Goal: Transaction & Acquisition: Purchase product/service

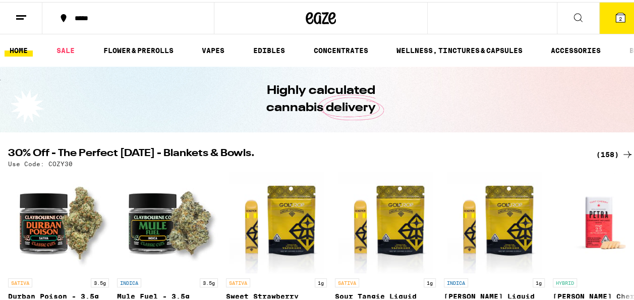
click at [619, 19] on span "2" at bounding box center [620, 17] width 3 height 6
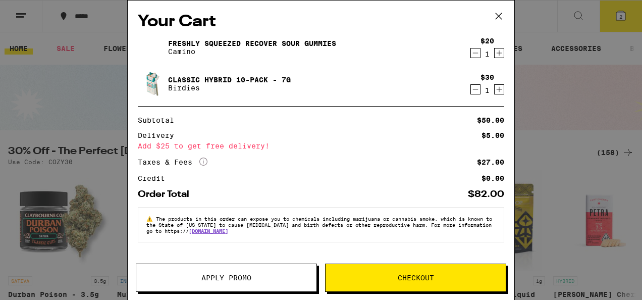
click at [473, 54] on icon "Decrement" at bounding box center [475, 53] width 9 height 12
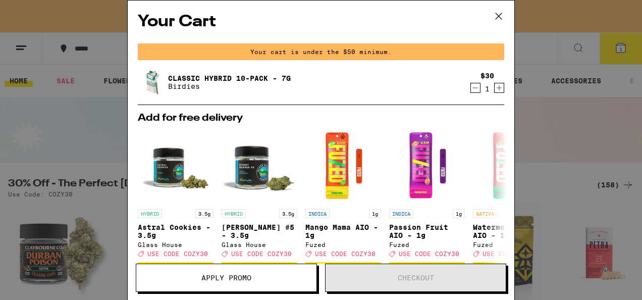
click at [471, 91] on icon "Decrement" at bounding box center [475, 88] width 9 height 12
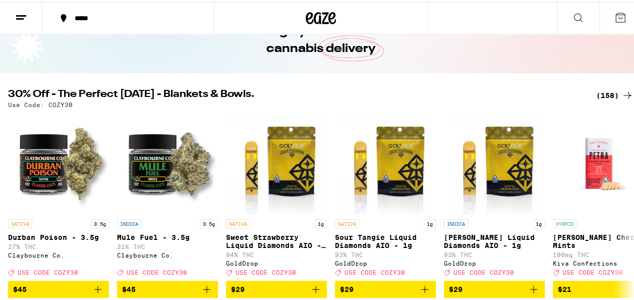
scroll to position [52, 0]
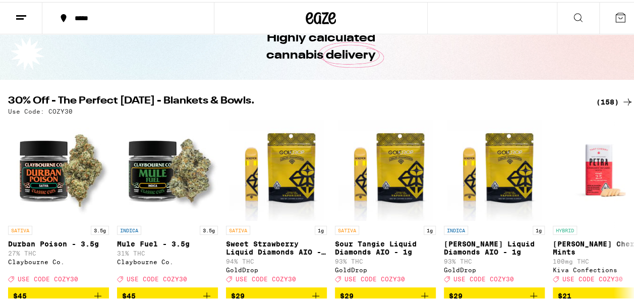
click at [596, 100] on div "(158)" at bounding box center [614, 100] width 37 height 12
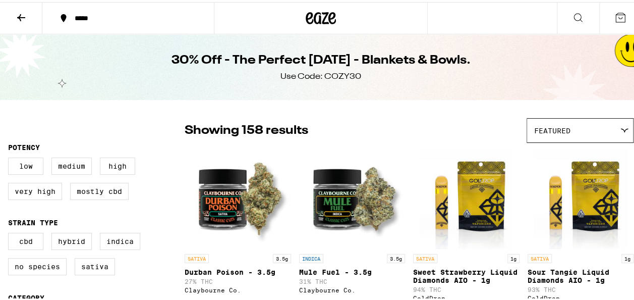
click at [581, 135] on div "Featured" at bounding box center [580, 129] width 106 height 24
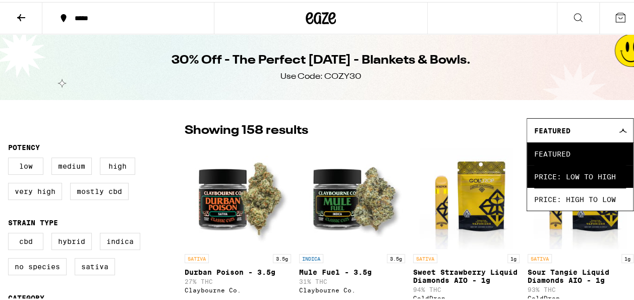
click at [578, 186] on span "Price: Low to High" at bounding box center [580, 174] width 92 height 23
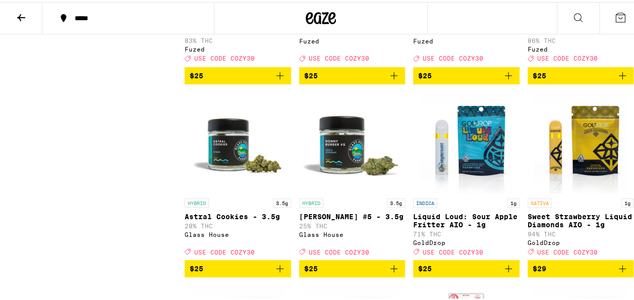
scroll to position [4096, 0]
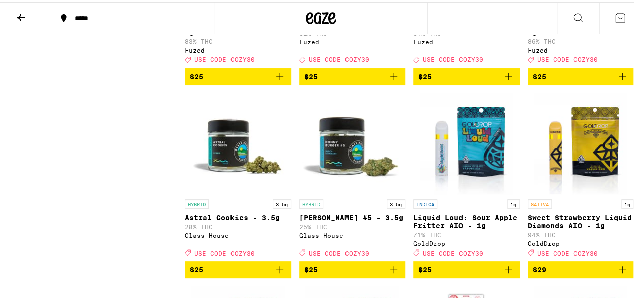
click at [276, 81] on icon "Add to bag" at bounding box center [280, 75] width 12 height 12
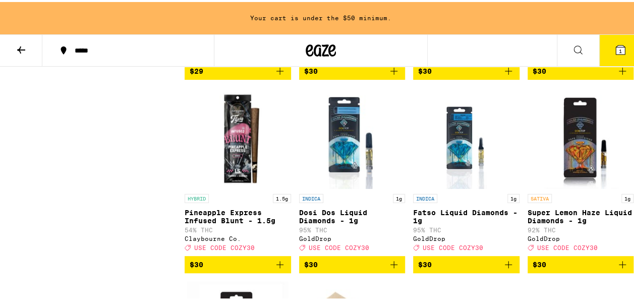
scroll to position [4763, 0]
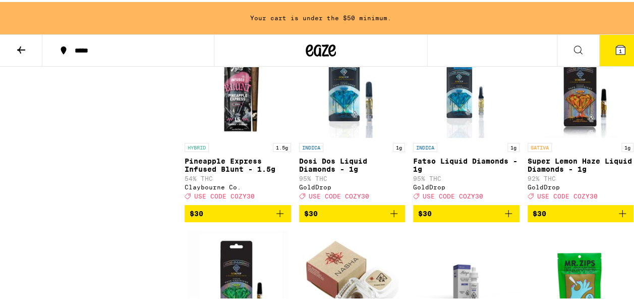
click at [502, 24] on icon "Add to bag" at bounding box center [508, 18] width 12 height 12
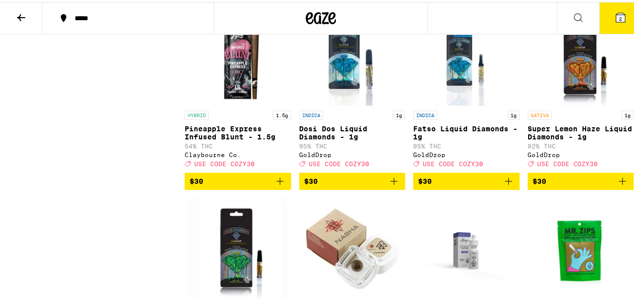
scroll to position [4731, 0]
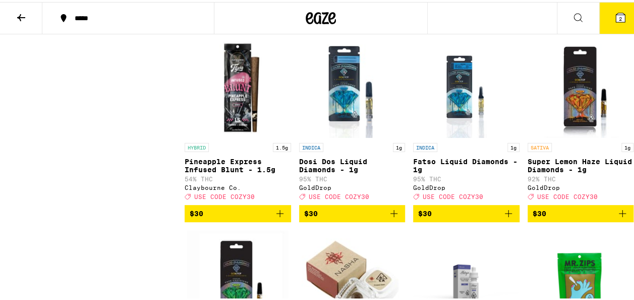
click at [614, 10] on icon at bounding box center [620, 16] width 12 height 12
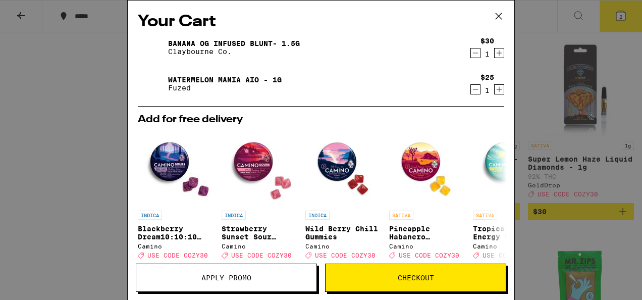
click at [283, 272] on button "Apply Promo" at bounding box center [226, 277] width 181 height 28
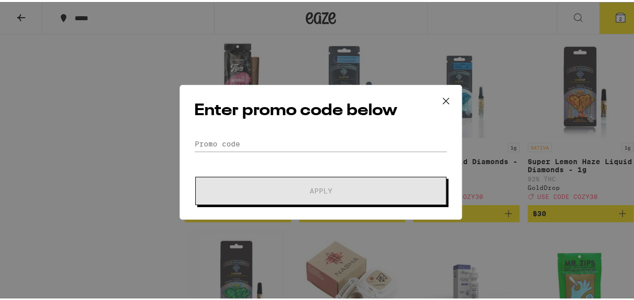
drag, startPoint x: 284, startPoint y: 121, endPoint x: 281, endPoint y: 128, distance: 7.7
click at [285, 122] on div "Enter promo code below Promo Code Apply" at bounding box center [321, 150] width 282 height 135
drag, startPoint x: 281, startPoint y: 128, endPoint x: 294, endPoint y: 131, distance: 13.0
click at [293, 127] on div "Enter promo code below Promo Code Apply" at bounding box center [321, 150] width 282 height 135
click at [295, 146] on input "Promo Code" at bounding box center [320, 141] width 253 height 15
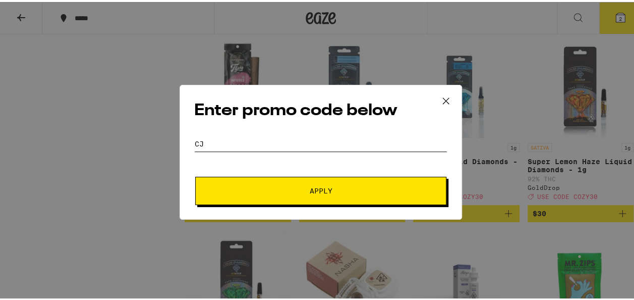
type input "c"
type input "o"
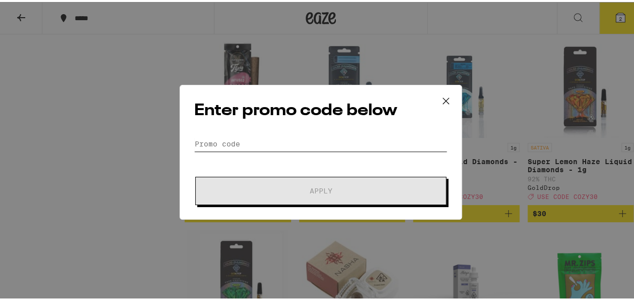
type input "c"
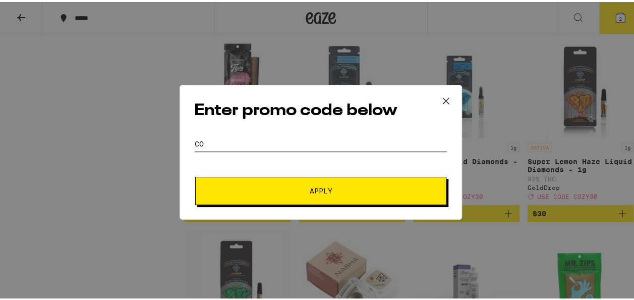
type input "C"
type input "COZY30"
click at [195, 175] on button "Apply" at bounding box center [320, 189] width 251 height 28
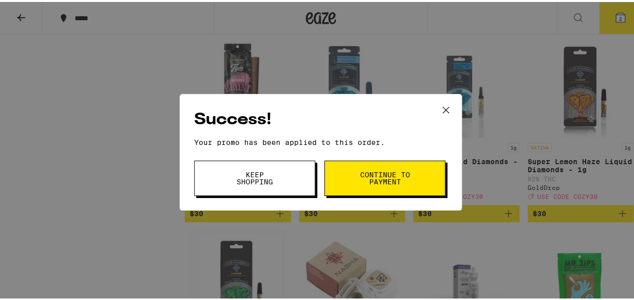
click at [346, 176] on button "Continue to payment" at bounding box center [384, 175] width 121 height 35
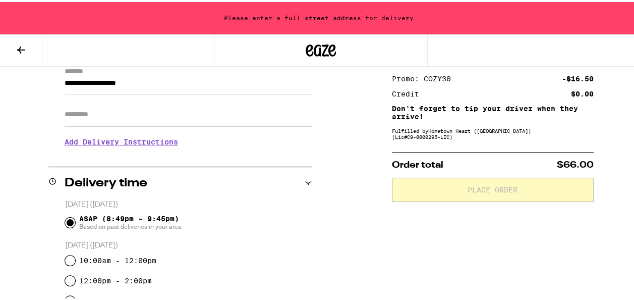
scroll to position [145, 0]
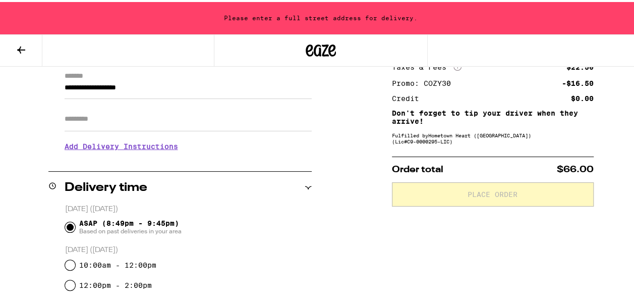
click at [12, 45] on button at bounding box center [21, 49] width 42 height 32
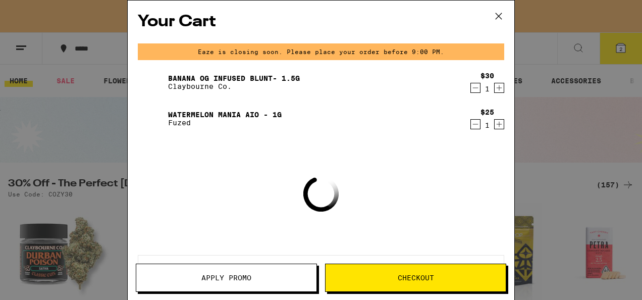
click at [471, 89] on icon "Decrement" at bounding box center [475, 88] width 9 height 12
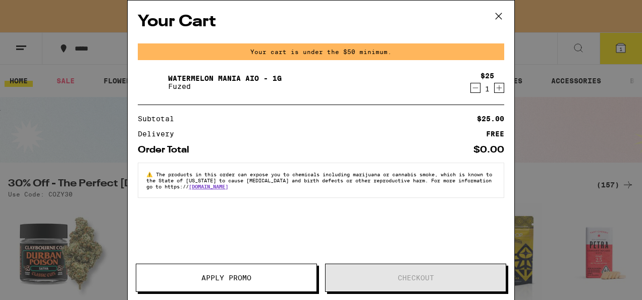
click at [495, 19] on icon at bounding box center [498, 16] width 15 height 15
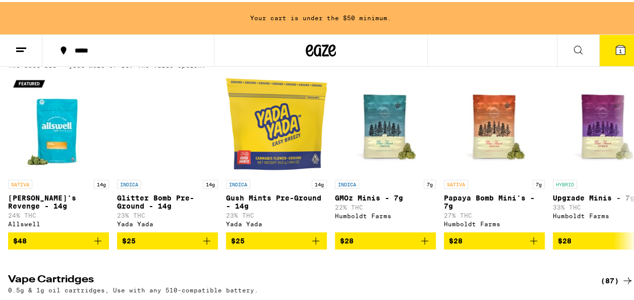
scroll to position [1631, 0]
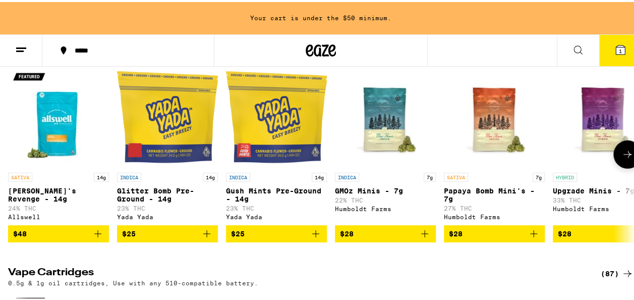
click at [621, 158] on icon at bounding box center [627, 152] width 12 height 12
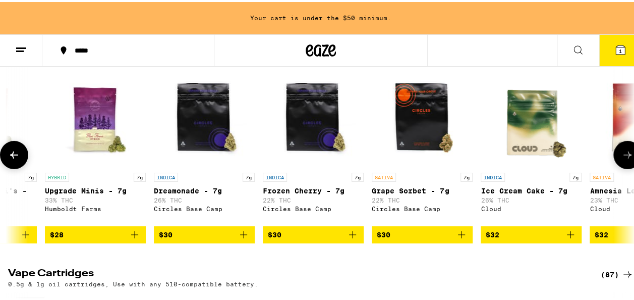
click at [621, 159] on icon at bounding box center [627, 153] width 12 height 12
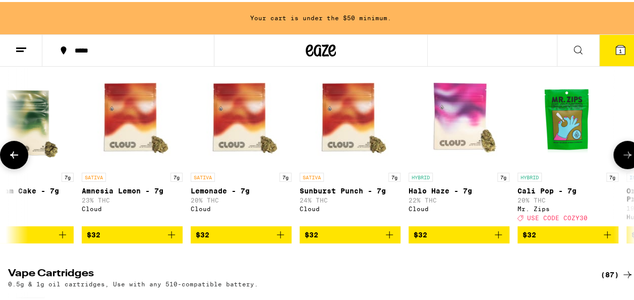
click at [621, 159] on icon at bounding box center [627, 153] width 12 height 12
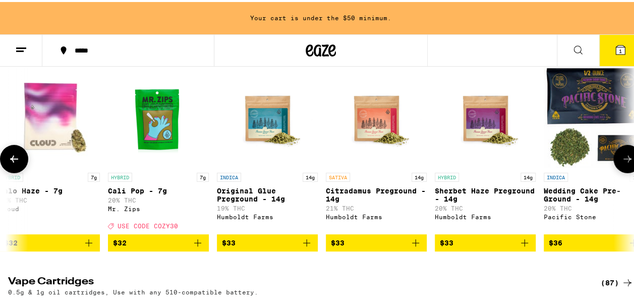
scroll to position [0, 1524]
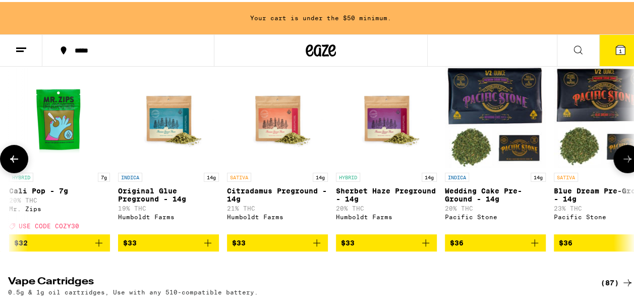
click at [617, 171] on button at bounding box center [627, 157] width 28 height 28
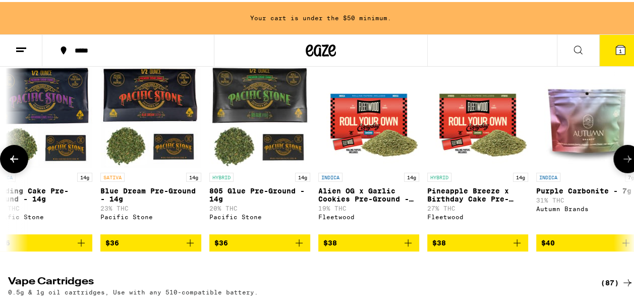
scroll to position [0, 2032]
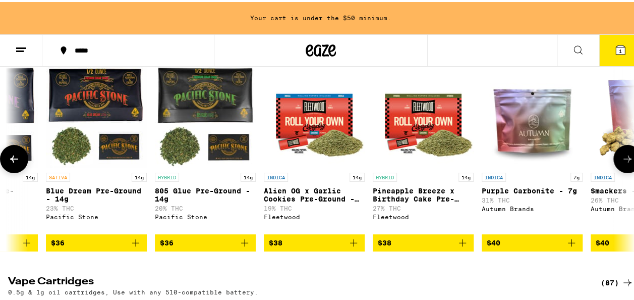
click at [617, 171] on button at bounding box center [627, 157] width 28 height 28
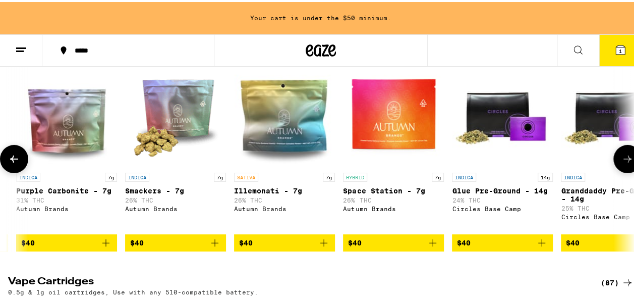
scroll to position [0, 2540]
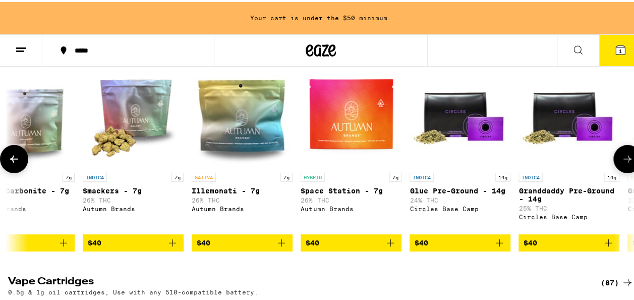
click at [617, 171] on button at bounding box center [627, 157] width 28 height 28
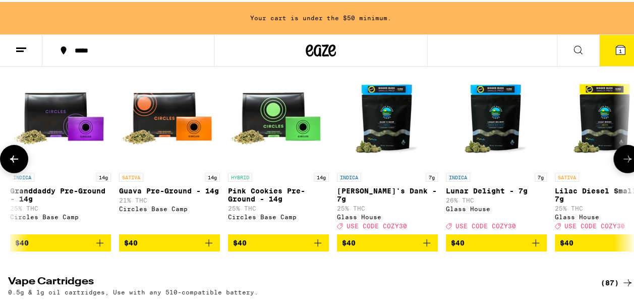
click at [617, 171] on button at bounding box center [627, 157] width 28 height 28
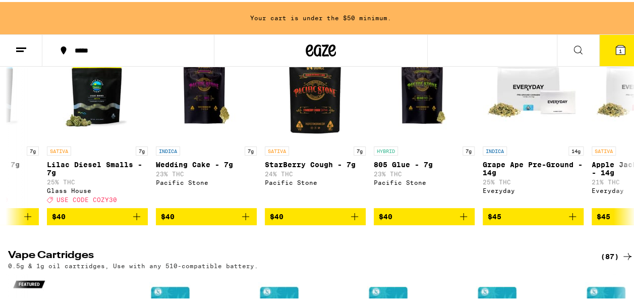
scroll to position [1664, 0]
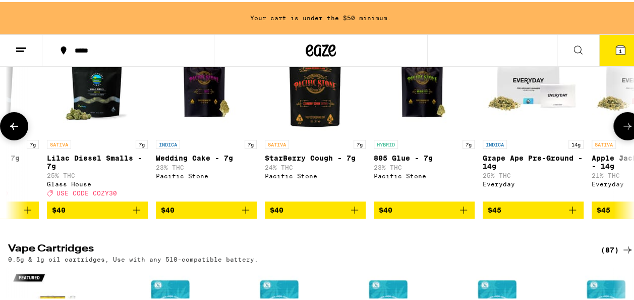
click at [623, 130] on icon at bounding box center [627, 124] width 12 height 12
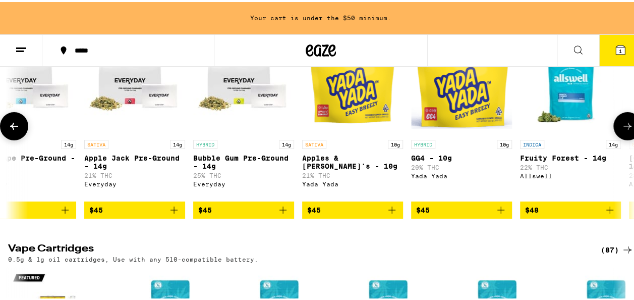
scroll to position [0, 4065]
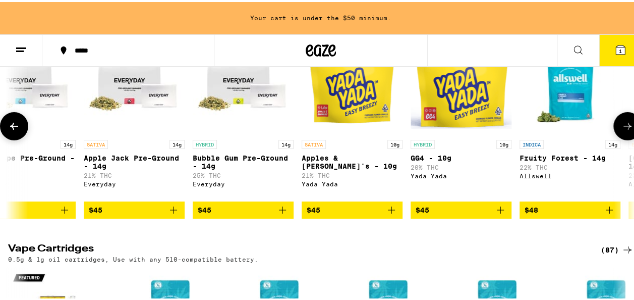
click at [623, 130] on icon at bounding box center [627, 124] width 12 height 12
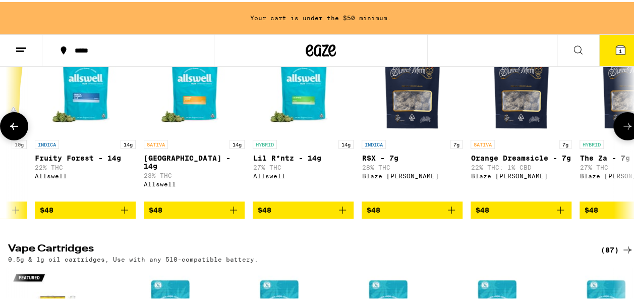
scroll to position [0, 4573]
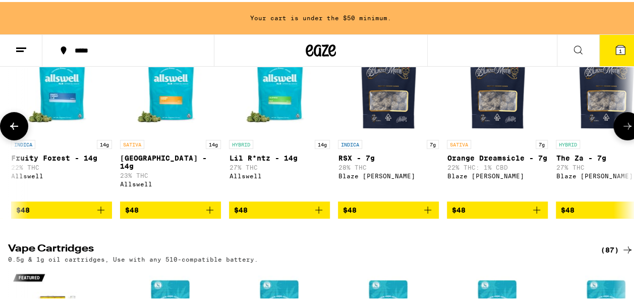
click at [621, 130] on icon at bounding box center [627, 124] width 12 height 12
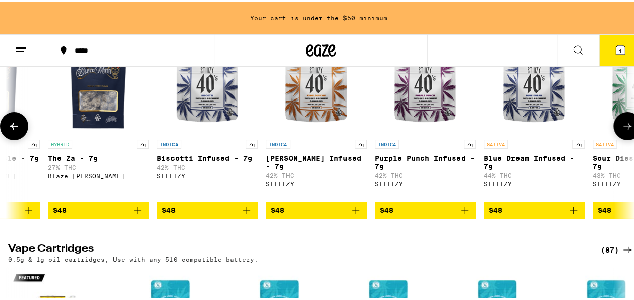
click at [621, 130] on icon at bounding box center [627, 124] width 12 height 12
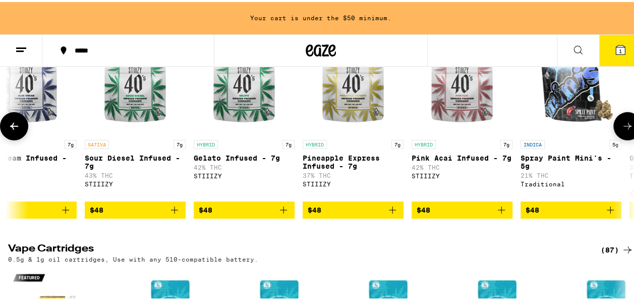
click at [621, 130] on icon at bounding box center [627, 124] width 12 height 12
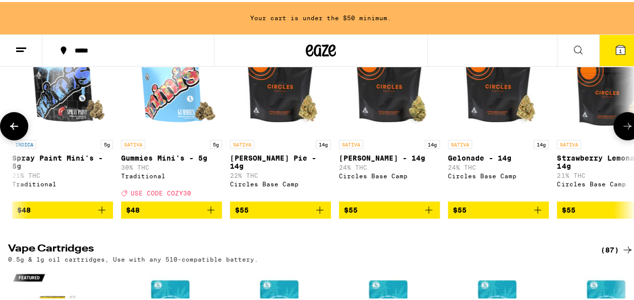
click at [621, 130] on icon at bounding box center [627, 124] width 12 height 12
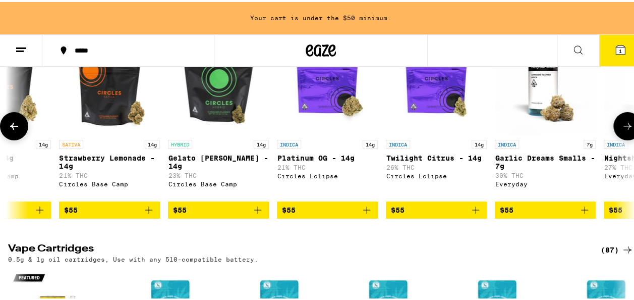
scroll to position [0, 6605]
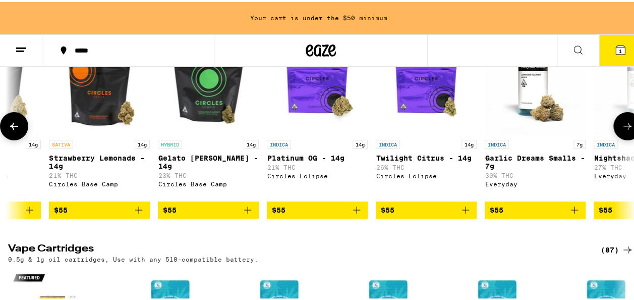
click at [621, 130] on icon at bounding box center [627, 124] width 12 height 12
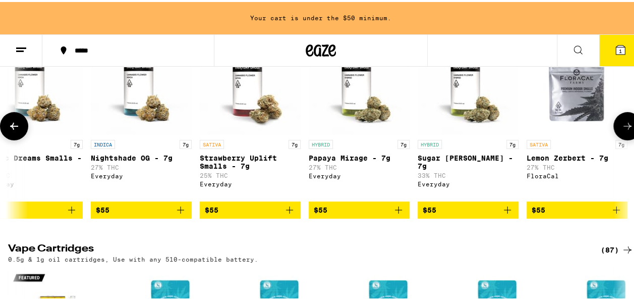
scroll to position [0, 7113]
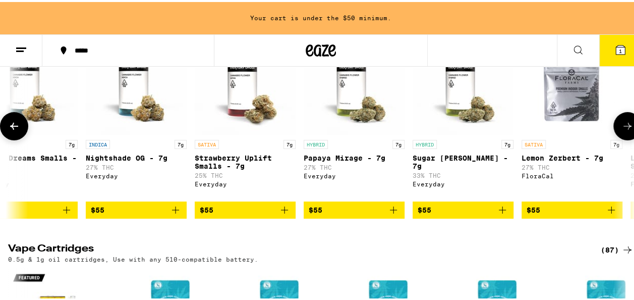
click at [7, 138] on button at bounding box center [14, 124] width 28 height 28
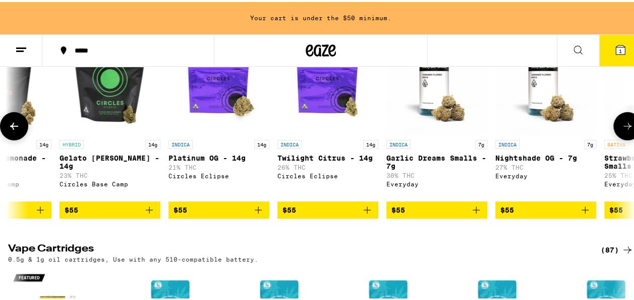
click at [7, 138] on button at bounding box center [14, 124] width 28 height 28
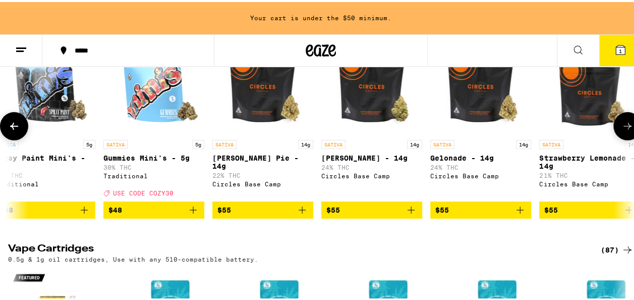
click at [7, 138] on button at bounding box center [14, 124] width 28 height 28
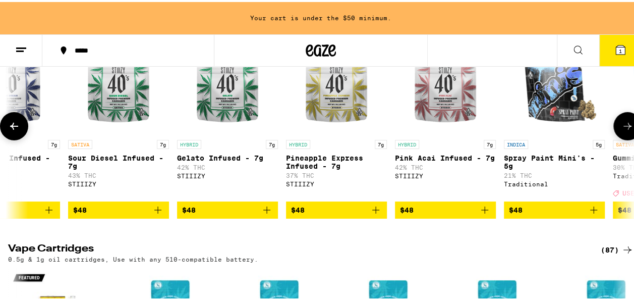
click at [7, 138] on button at bounding box center [14, 124] width 28 height 28
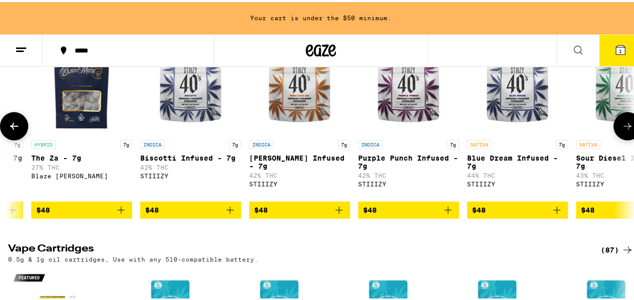
click at [7, 138] on button at bounding box center [14, 124] width 28 height 28
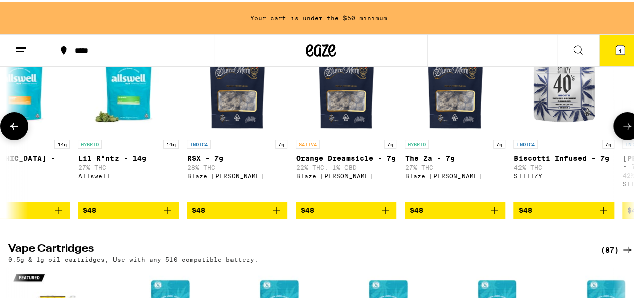
scroll to position [0, 4590]
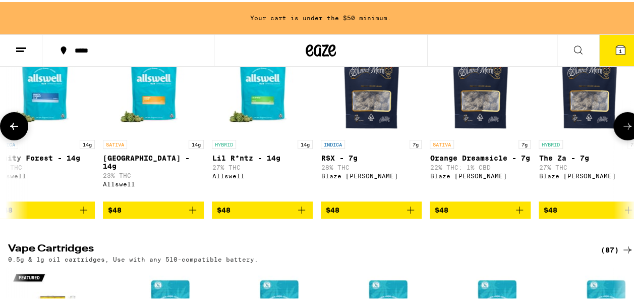
click at [7, 138] on button at bounding box center [14, 124] width 28 height 28
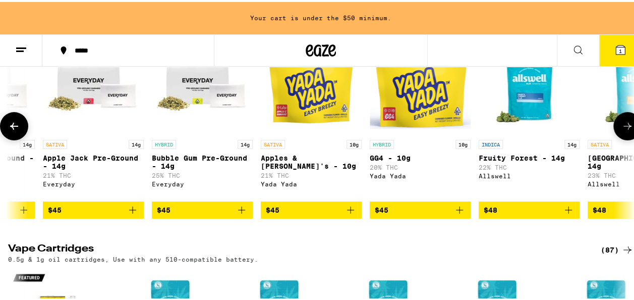
scroll to position [0, 4082]
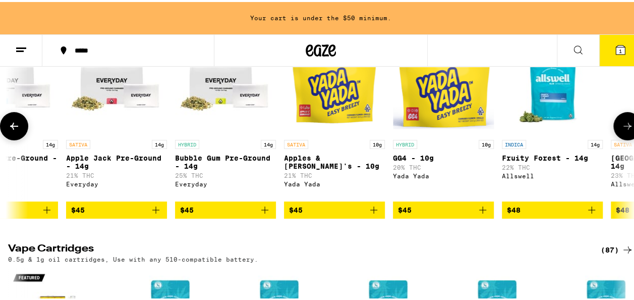
click at [0, 138] on div at bounding box center [14, 124] width 28 height 28
click at [5, 138] on button at bounding box center [14, 124] width 28 height 28
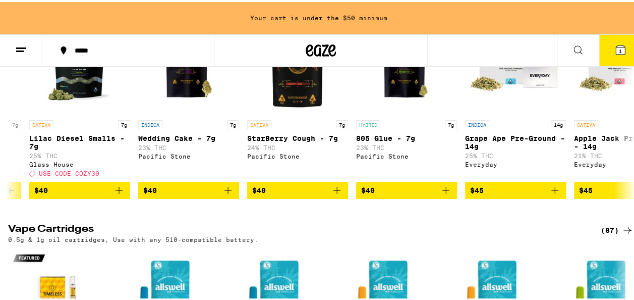
scroll to position [1658, 0]
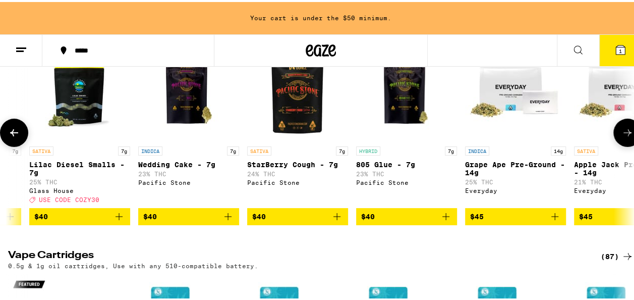
click at [621, 137] on icon at bounding box center [627, 131] width 12 height 12
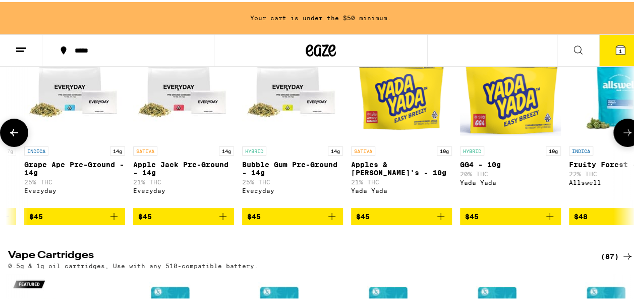
scroll to position [0, 4083]
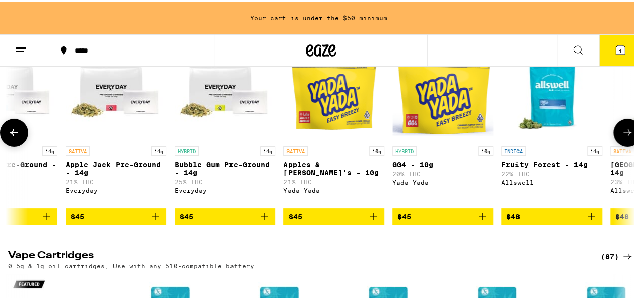
click at [621, 137] on icon at bounding box center [627, 131] width 12 height 12
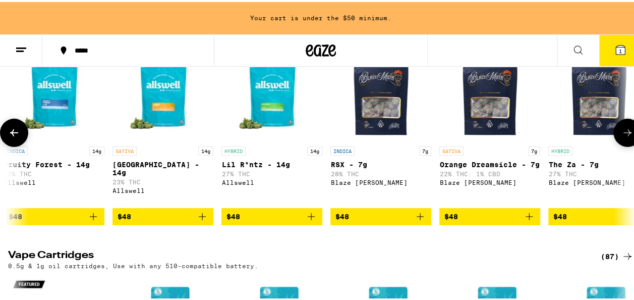
scroll to position [0, 4591]
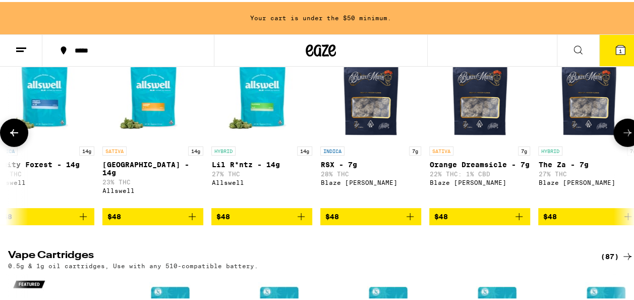
click at [621, 137] on icon at bounding box center [627, 131] width 12 height 12
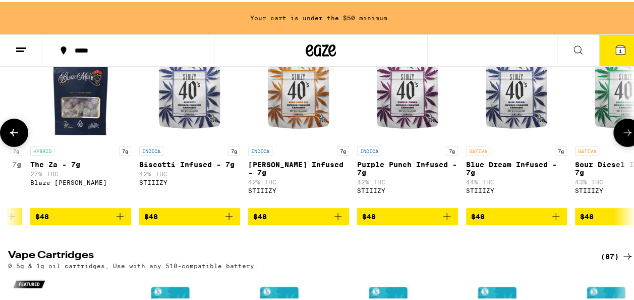
click at [621, 137] on icon at bounding box center [627, 131] width 12 height 12
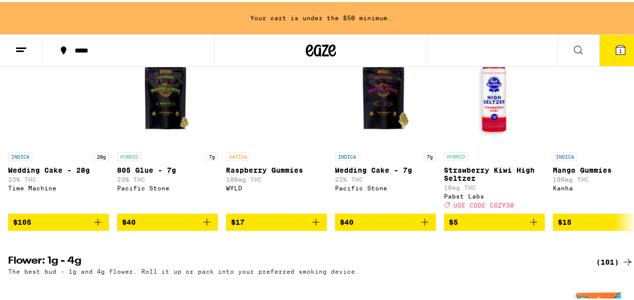
scroll to position [1068, 0]
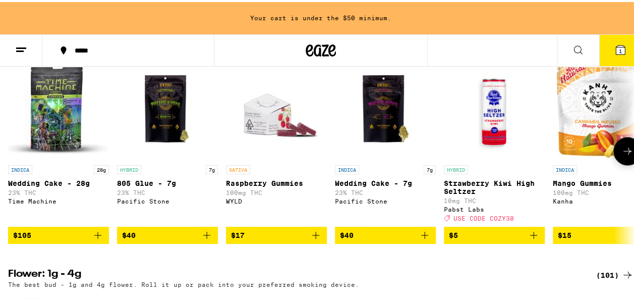
click at [621, 155] on icon at bounding box center [627, 149] width 12 height 12
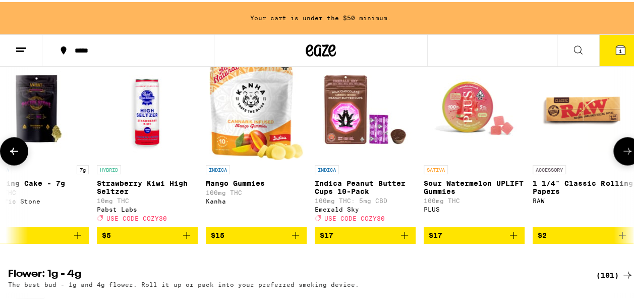
scroll to position [0, 363]
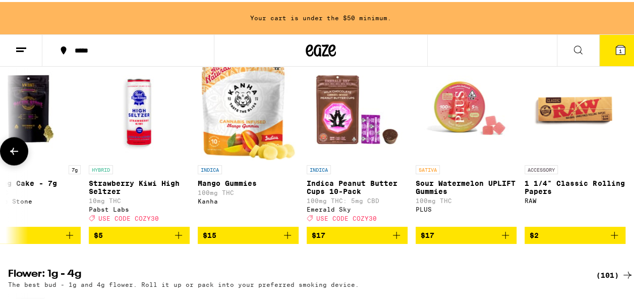
click at [6, 163] on button at bounding box center [14, 149] width 28 height 28
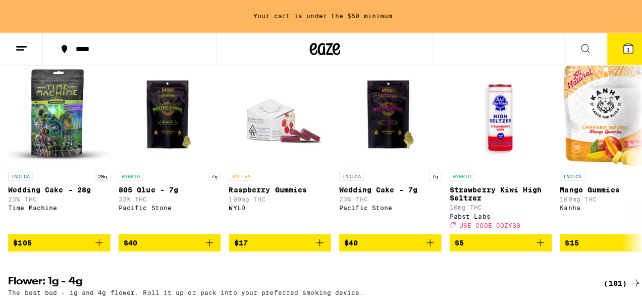
scroll to position [1068, 0]
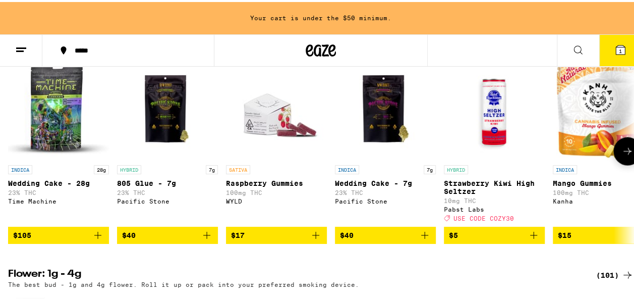
click at [207, 237] on icon "Add to bag" at bounding box center [206, 233] width 7 height 7
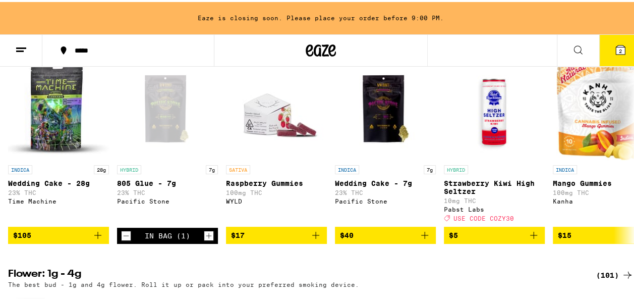
click at [616, 52] on icon at bounding box center [620, 47] width 9 height 9
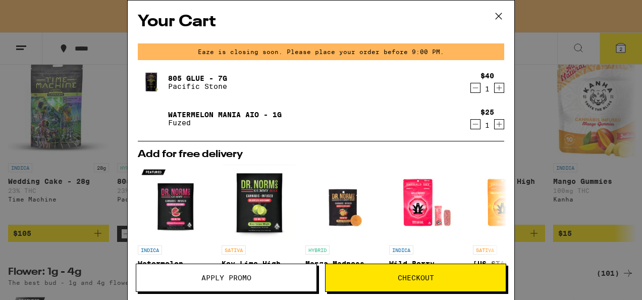
click at [406, 278] on span "Checkout" at bounding box center [415, 277] width 36 height 7
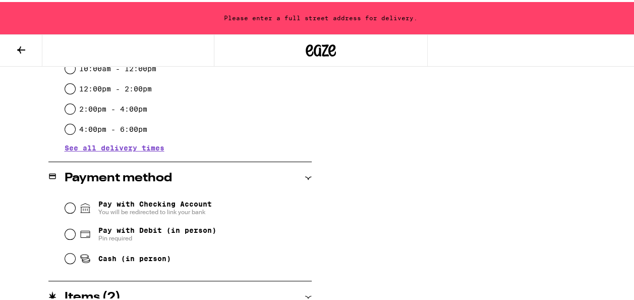
scroll to position [425, 0]
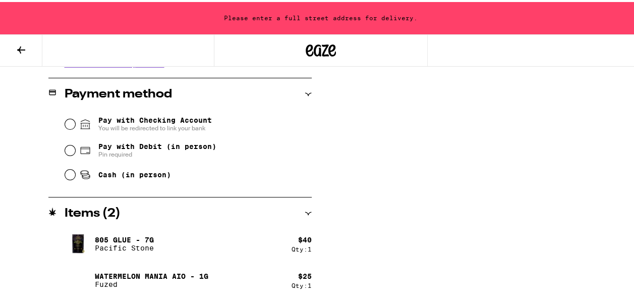
click at [4, 42] on button at bounding box center [21, 49] width 42 height 32
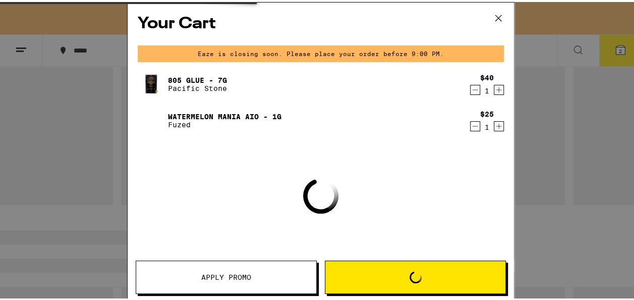
click at [293, 279] on button "Apply Promo" at bounding box center [226, 274] width 181 height 33
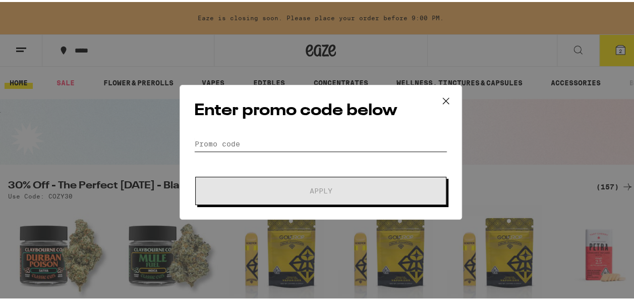
click at [265, 142] on input "Promo Code" at bounding box center [320, 141] width 253 height 15
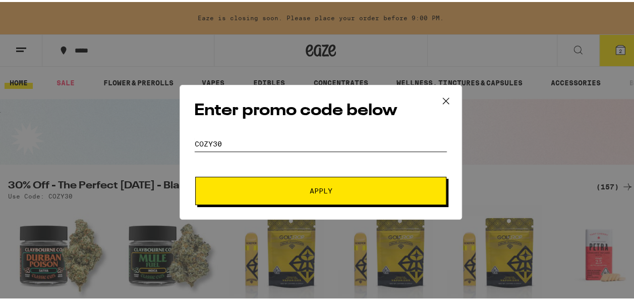
type input "cozy30"
click at [195, 175] on button "Apply" at bounding box center [320, 189] width 251 height 28
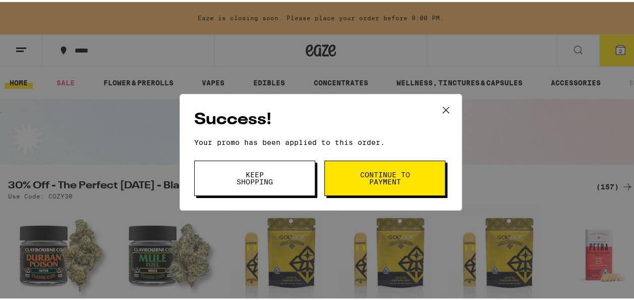
click at [413, 182] on button "Continue to payment" at bounding box center [384, 175] width 121 height 35
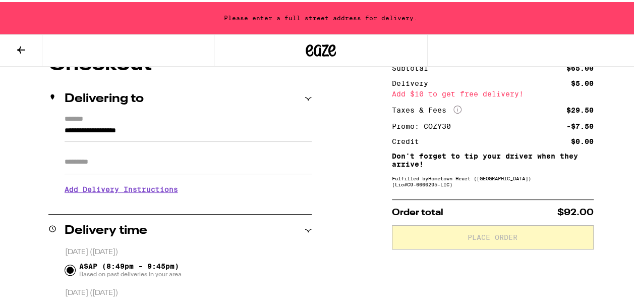
scroll to position [120, 0]
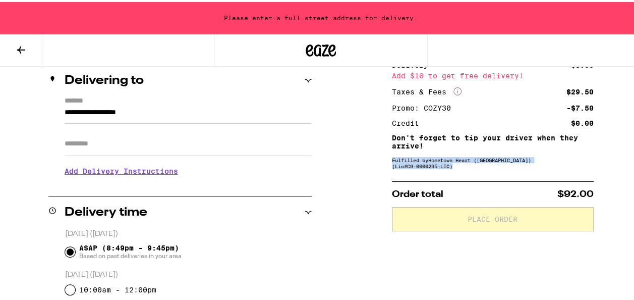
drag, startPoint x: 633, startPoint y: 151, endPoint x: 631, endPoint y: 167, distance: 16.7
drag, startPoint x: 631, startPoint y: 167, endPoint x: 602, endPoint y: 150, distance: 34.2
click at [549, 163] on div "Fulfilled by Hometown Heart ([GEOGRAPHIC_DATA]) (Lic# C9-0000295-LIC )" at bounding box center [493, 161] width 202 height 12
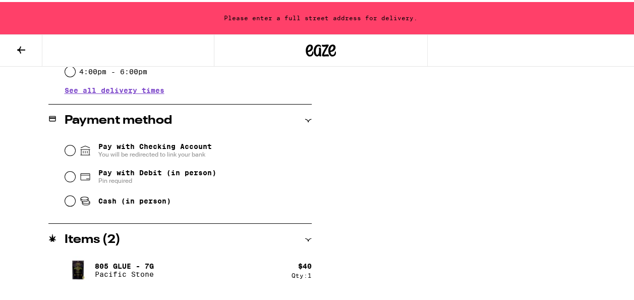
scroll to position [425, 0]
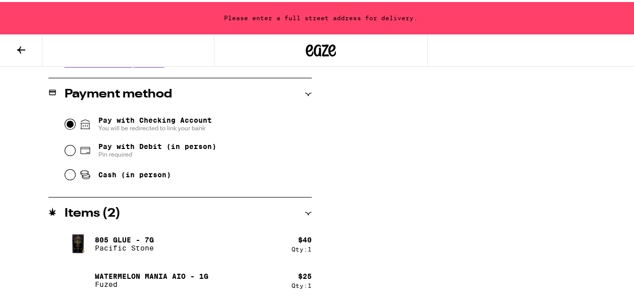
click at [70, 118] on input "Pay with Checking Account You will be redirected to link your bank" at bounding box center [70, 122] width 10 height 10
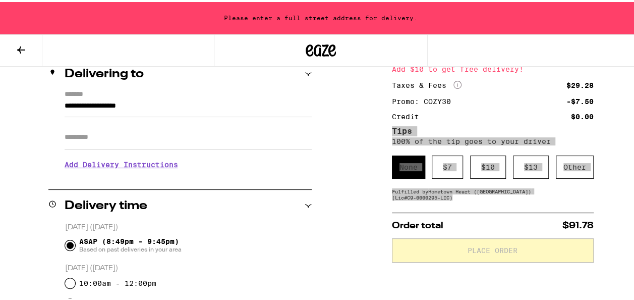
scroll to position [130, 0]
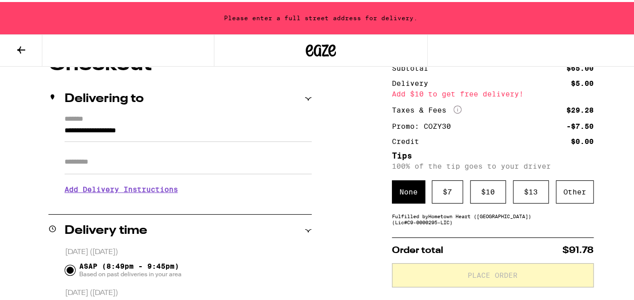
scroll to position [104, 0]
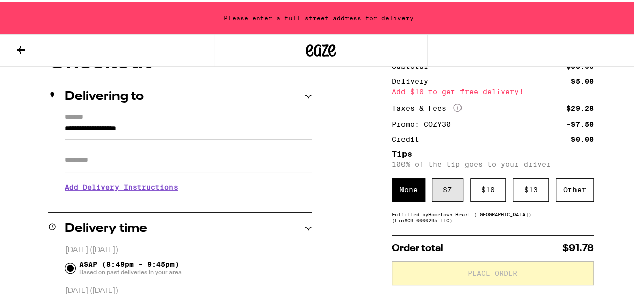
click at [432, 195] on div "$ 7" at bounding box center [447, 187] width 31 height 23
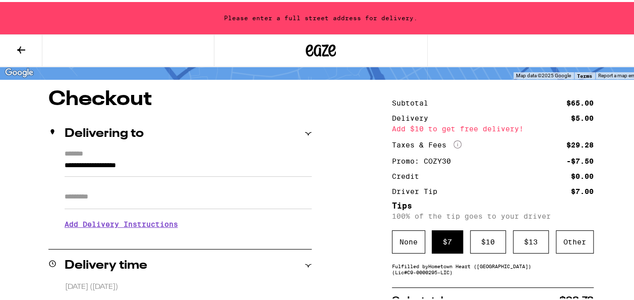
scroll to position [68, 0]
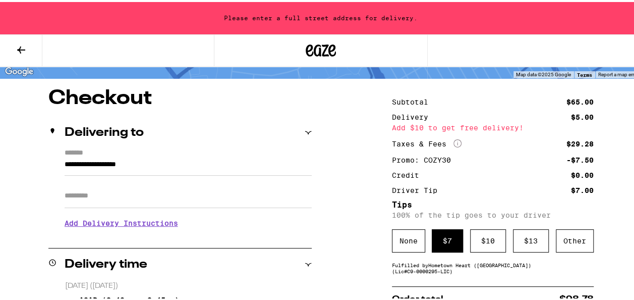
click at [102, 163] on input "**********" at bounding box center [188, 164] width 247 height 17
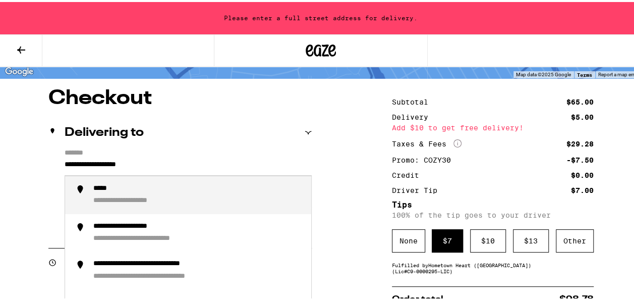
click at [102, 162] on input "**********" at bounding box center [188, 164] width 247 height 17
click at [114, 177] on li "**********" at bounding box center [188, 193] width 246 height 38
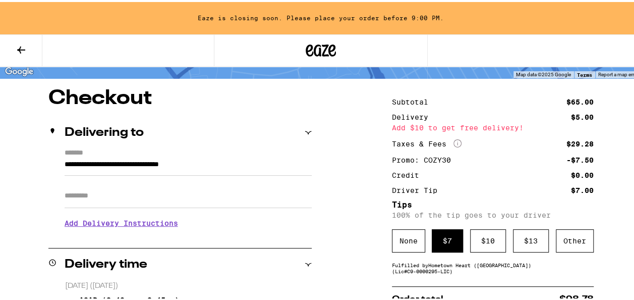
type input "**********"
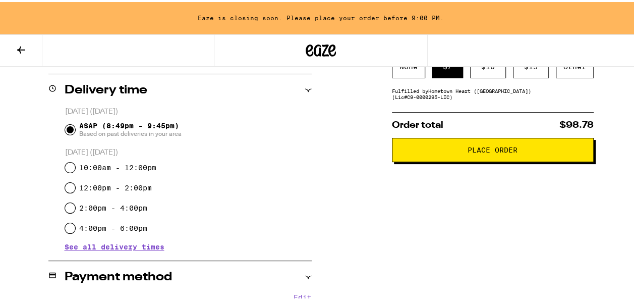
scroll to position [173, 0]
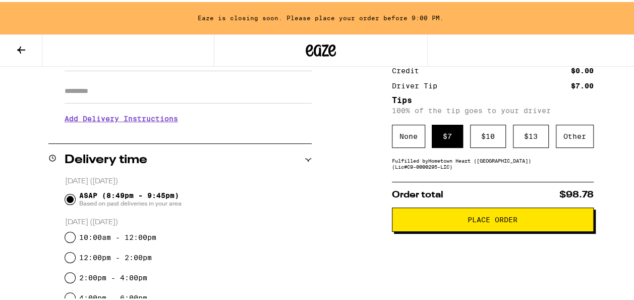
click at [616, 157] on div "**********" at bounding box center [321, 284] width 642 height 604
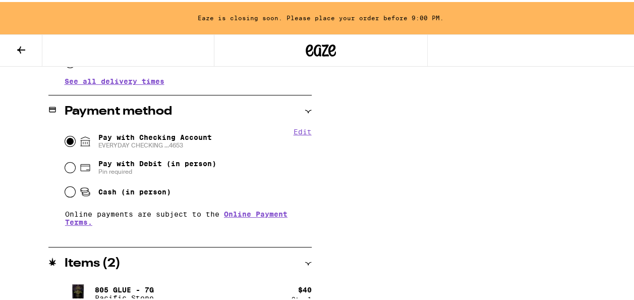
scroll to position [458, 0]
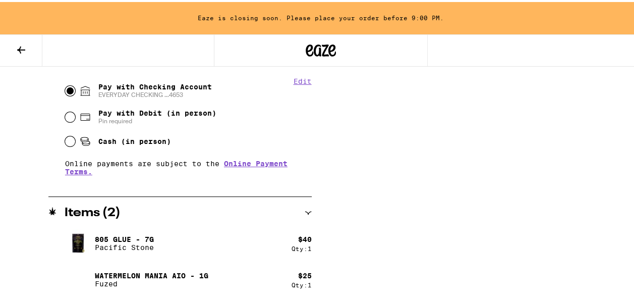
click at [305, 208] on icon at bounding box center [308, 210] width 7 height 7
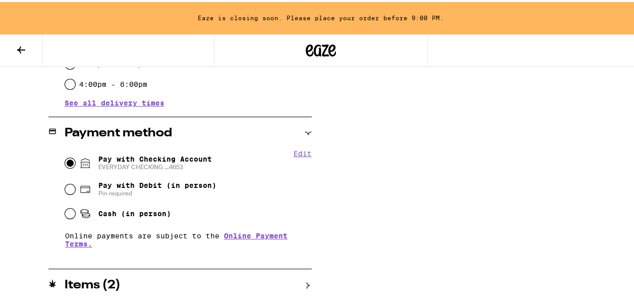
scroll to position [385, 0]
click at [305, 287] on div "Items ( 2 )" at bounding box center [179, 283] width 263 height 12
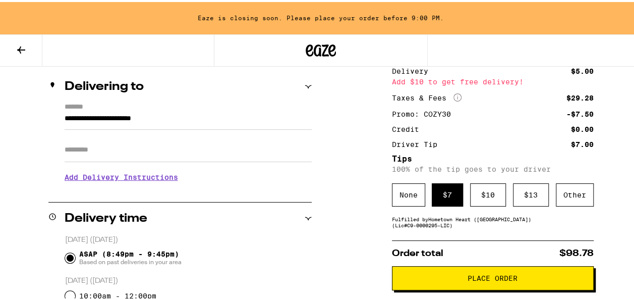
scroll to position [112, 0]
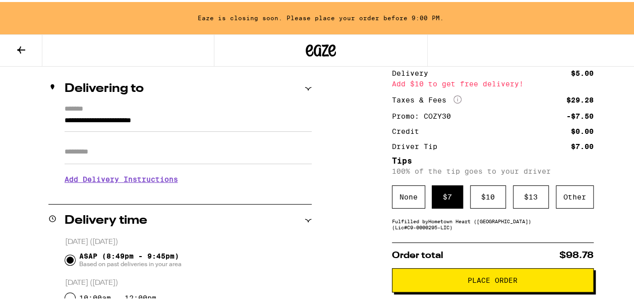
click at [452, 288] on button "Place Order" at bounding box center [493, 278] width 202 height 24
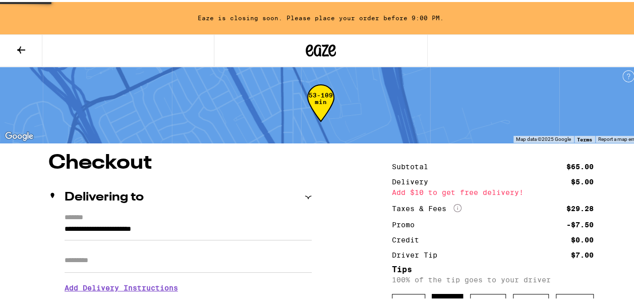
scroll to position [0, 0]
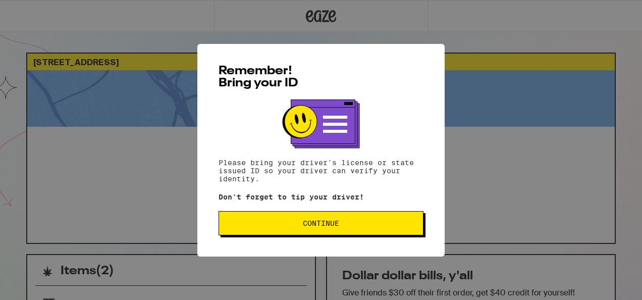
drag, startPoint x: 641, startPoint y: 98, endPoint x: 597, endPoint y: 59, distance: 58.9
click at [597, 59] on html "[STREET_ADDRESS] ETA 9:31pm - 10:27pm This ETA will become more accurate once y…" at bounding box center [321, 275] width 642 height 550
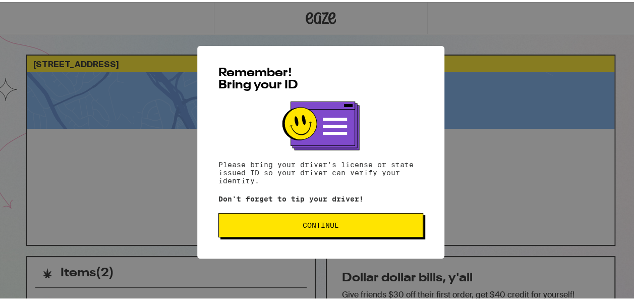
click at [311, 223] on span "Continue" at bounding box center [321, 222] width 36 height 7
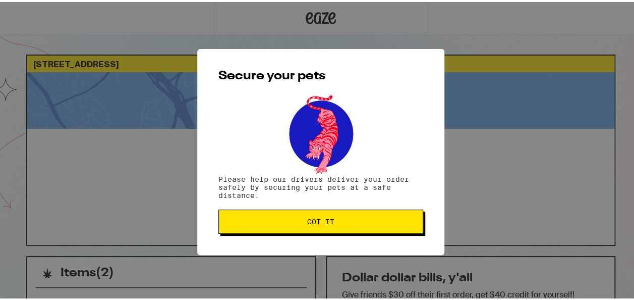
click at [311, 223] on span "Got it" at bounding box center [320, 219] width 27 height 7
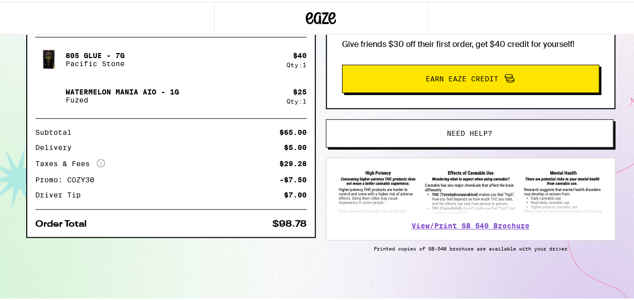
scroll to position [251, 0]
click at [524, 221] on link "View/Print SB 540 Brochure" at bounding box center [471, 223] width 118 height 8
